Goal: Navigation & Orientation: Find specific page/section

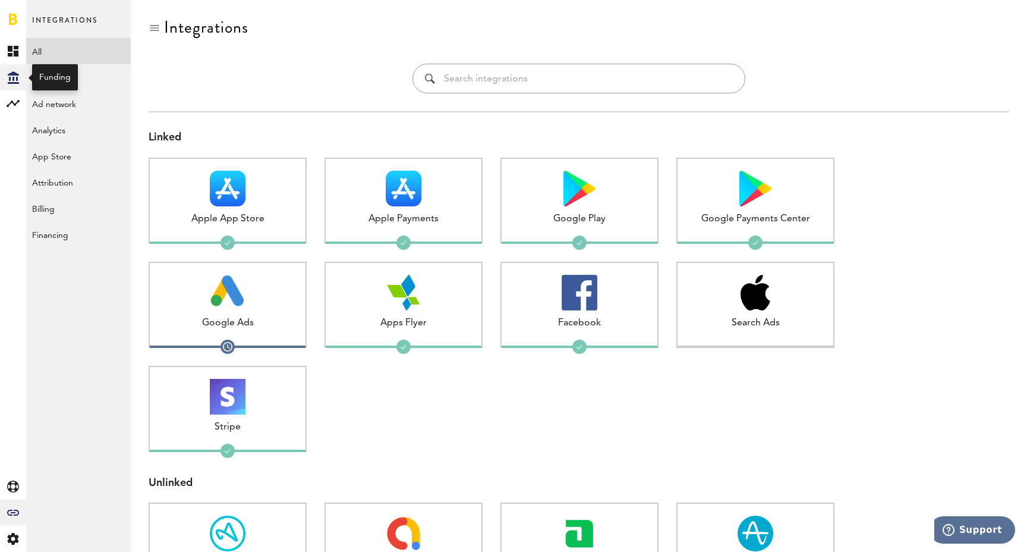
click at [12, 79] on icon "Created with Sketch." at bounding box center [13, 77] width 11 height 12
click at [75, 52] on link "Overview" at bounding box center [78, 51] width 105 height 26
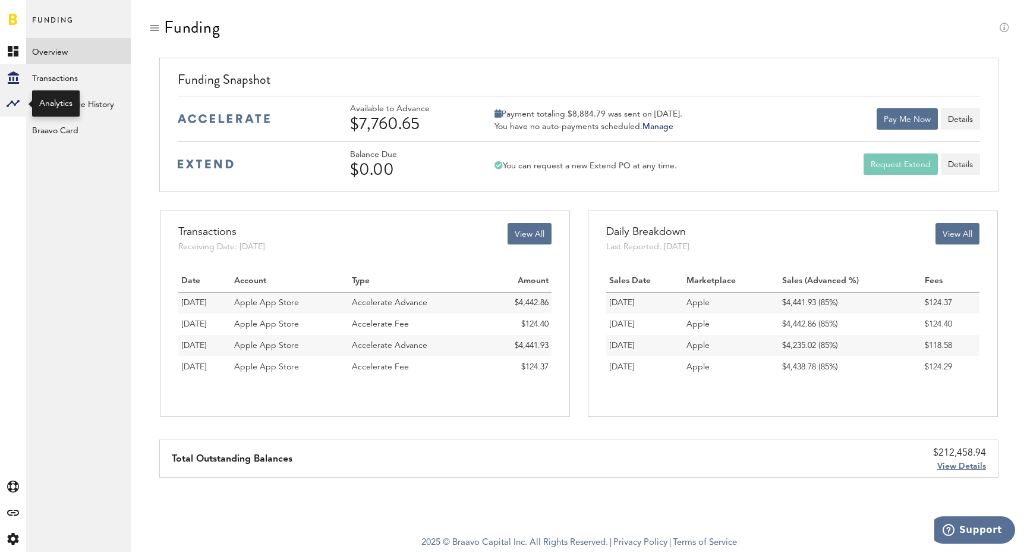
click at [24, 106] on div at bounding box center [13, 103] width 26 height 26
click at [56, 60] on link "Monetization" at bounding box center [78, 51] width 105 height 26
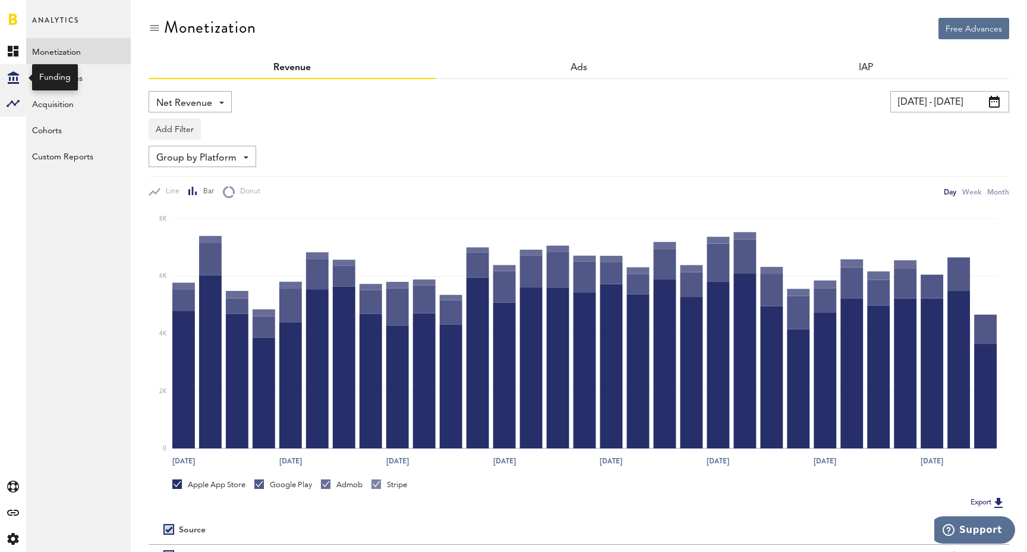
click at [17, 76] on icon "Created with Sketch." at bounding box center [13, 77] width 11 height 12
click at [68, 51] on link "Overview" at bounding box center [78, 51] width 105 height 26
